Goal: Navigation & Orientation: Find specific page/section

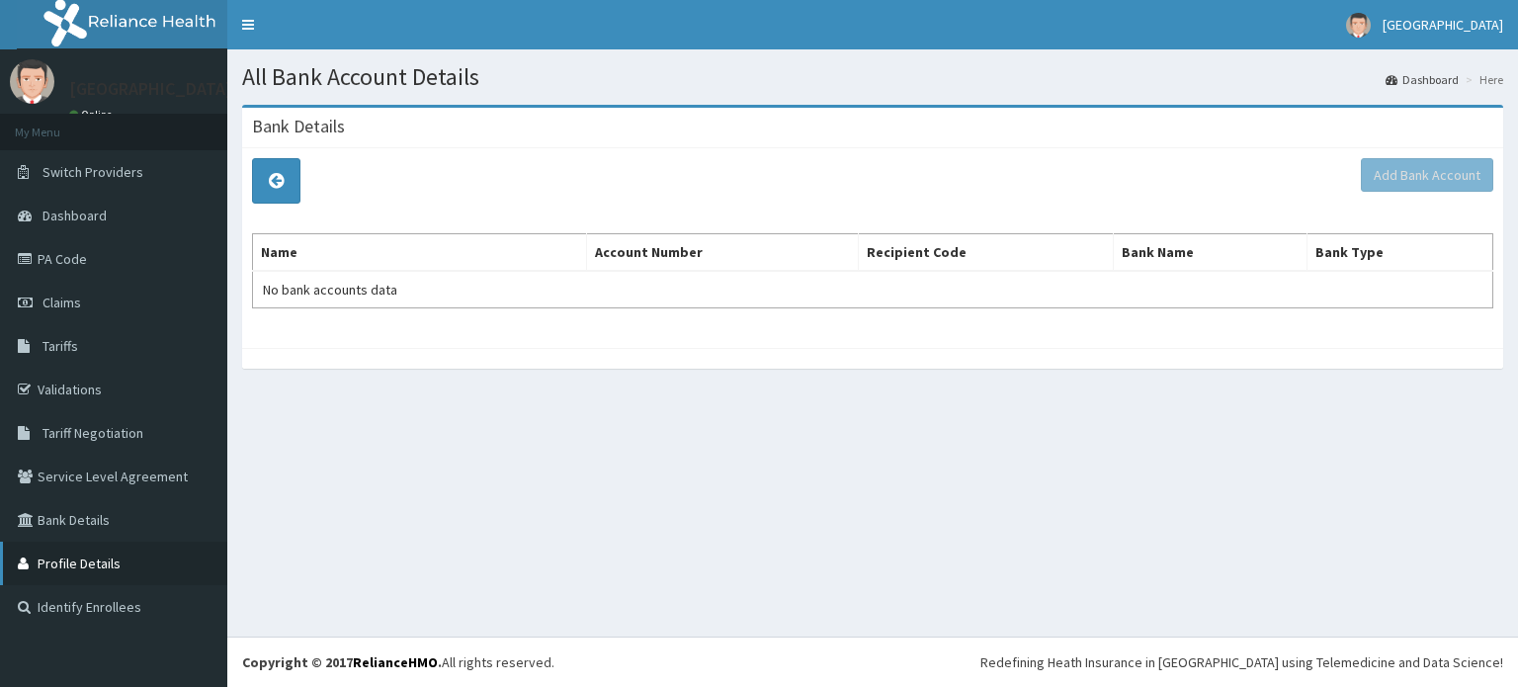
click at [142, 560] on link "Profile Details" at bounding box center [113, 562] width 227 height 43
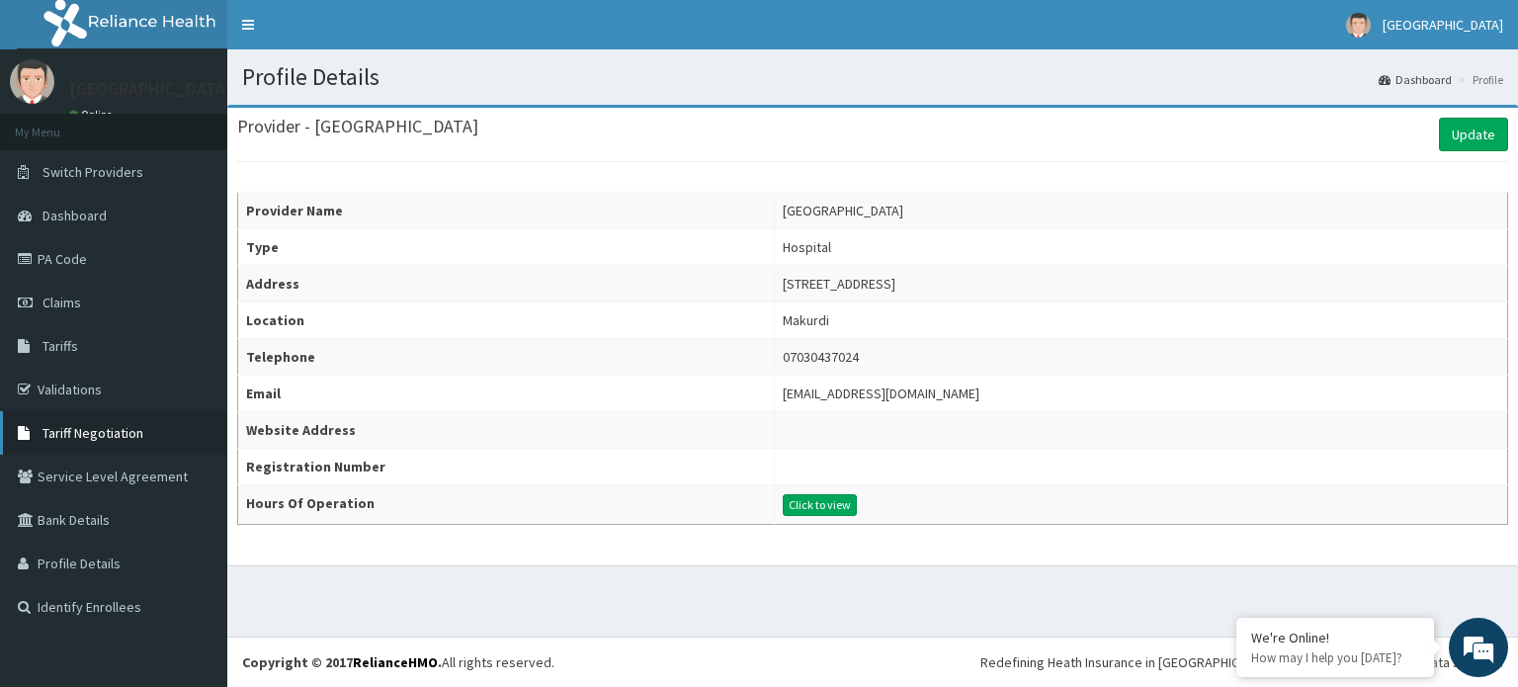
click at [148, 436] on link "Tariff Negotiation" at bounding box center [113, 432] width 227 height 43
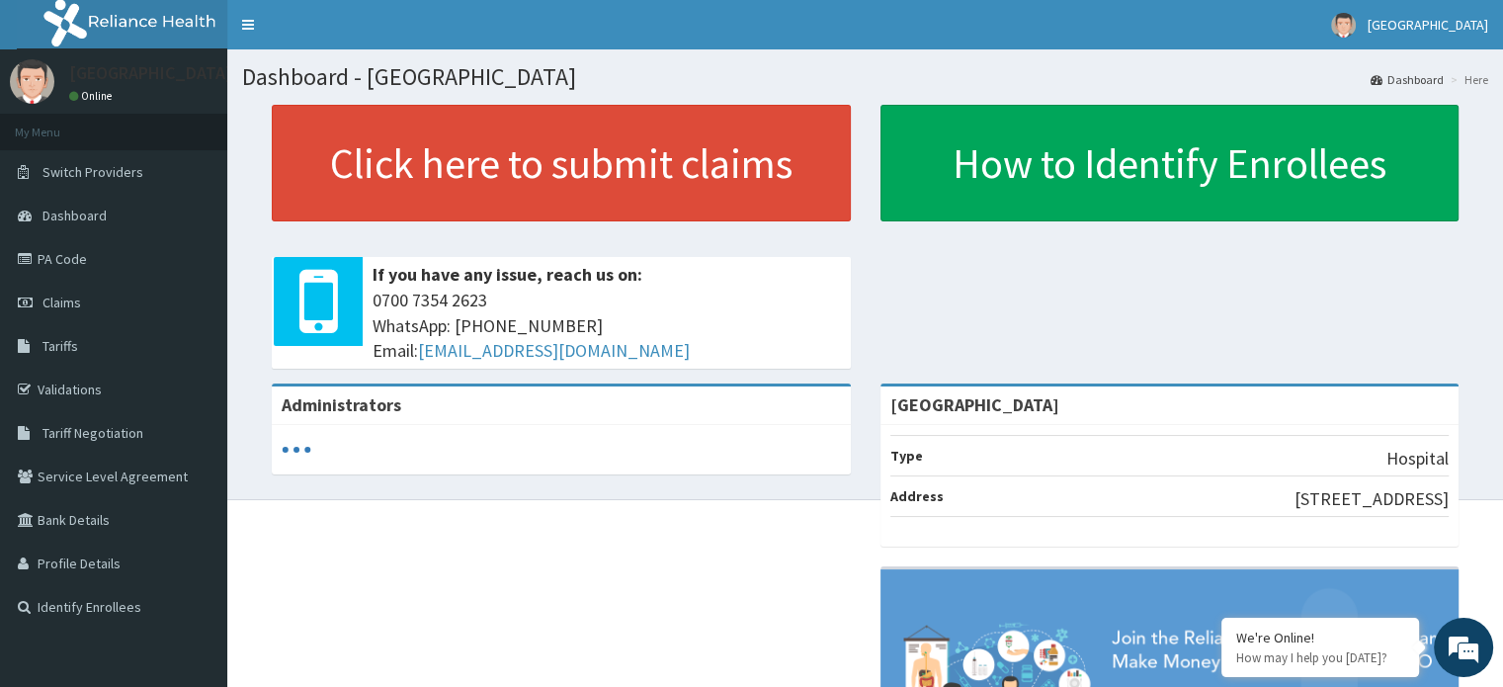
drag, startPoint x: 927, startPoint y: 443, endPoint x: 1379, endPoint y: 448, distance: 452.6
click at [1206, 440] on li "Type Hospital" at bounding box center [1169, 456] width 559 height 42
click at [293, 446] on icon "audio-loading" at bounding box center [297, 450] width 30 height 30
click at [131, 262] on link "PA Code" at bounding box center [113, 258] width 227 height 43
